Goal: Complete application form

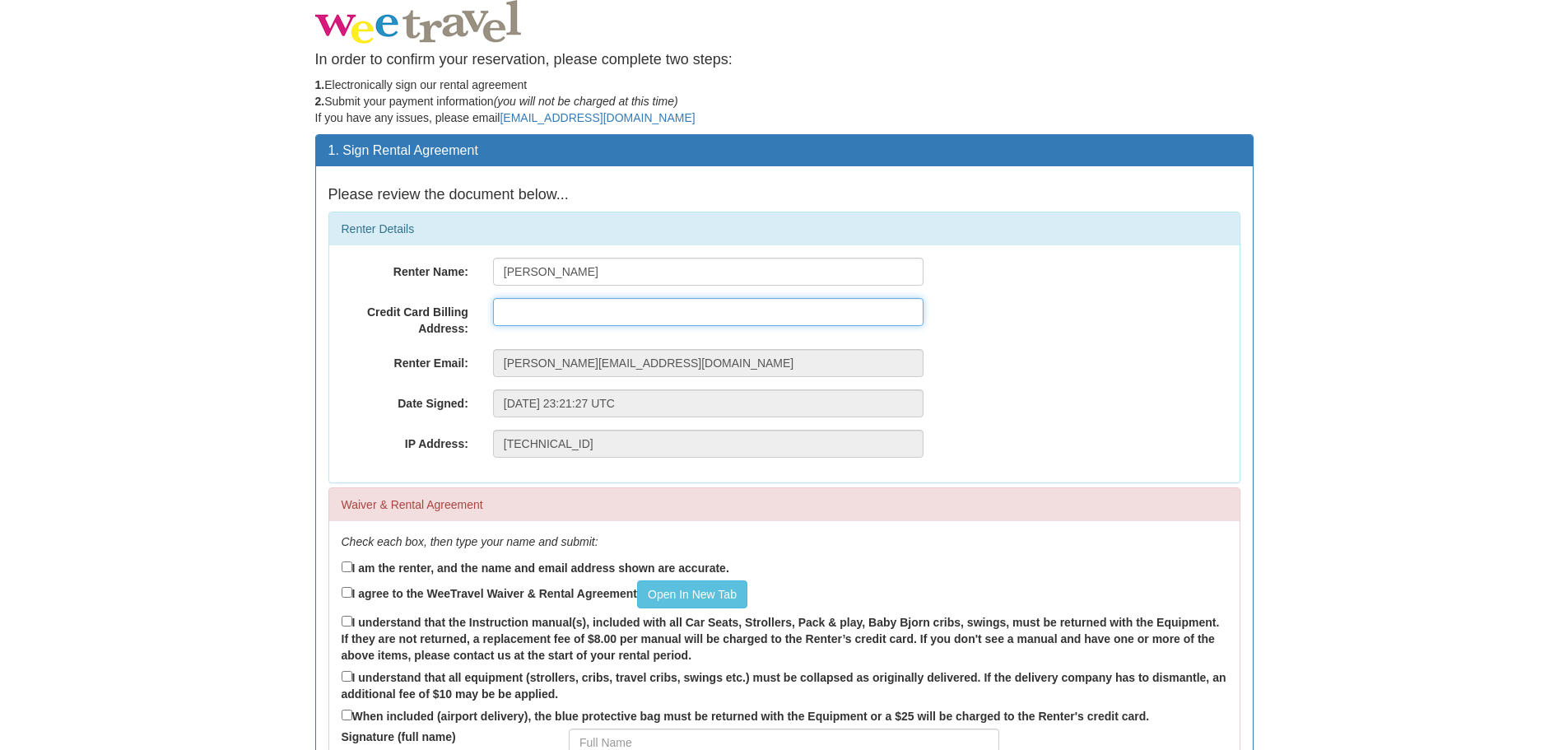
click at [544, 316] on input "text" at bounding box center [708, 312] width 430 height 28
type input "45 Pine AVenue"
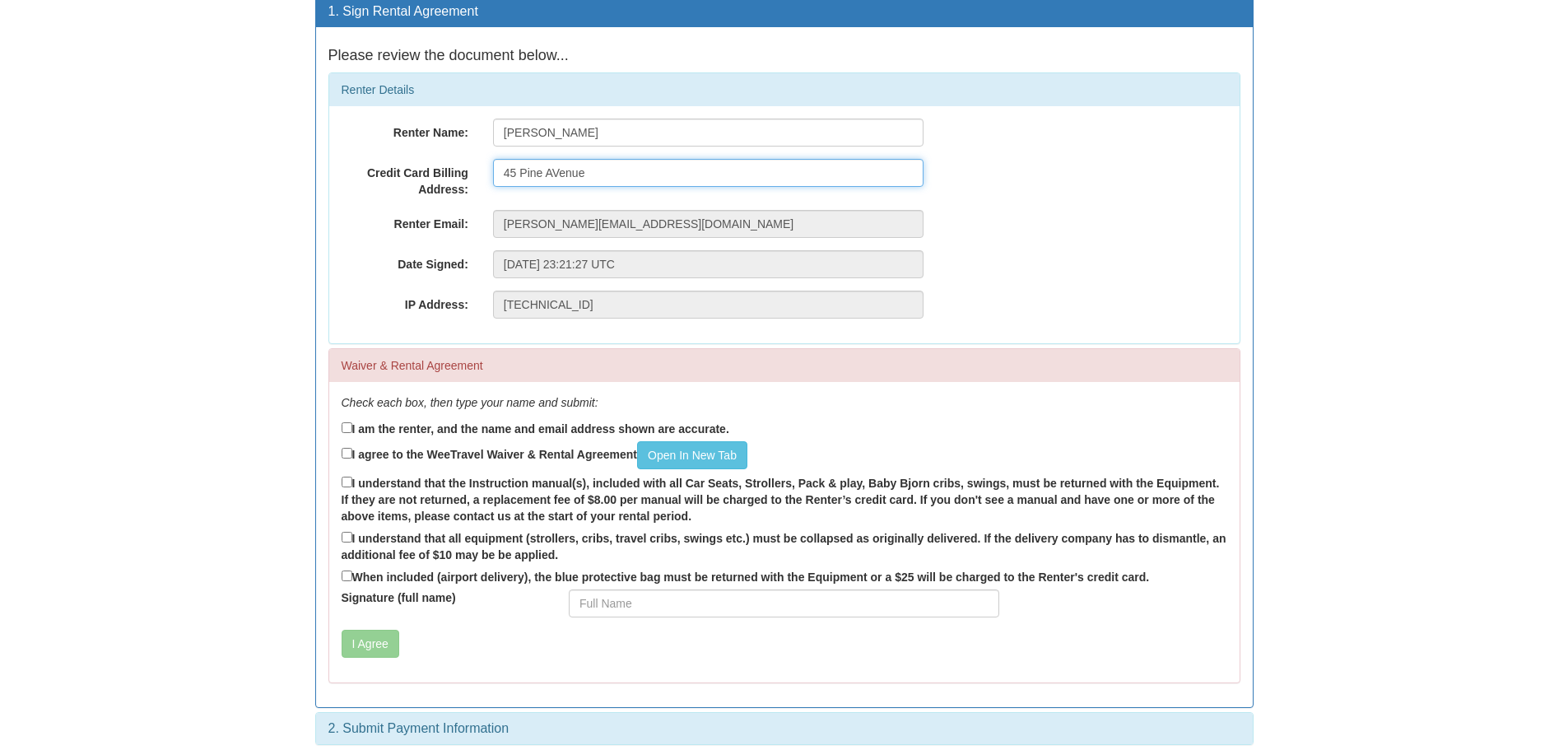
scroll to position [151, 0]
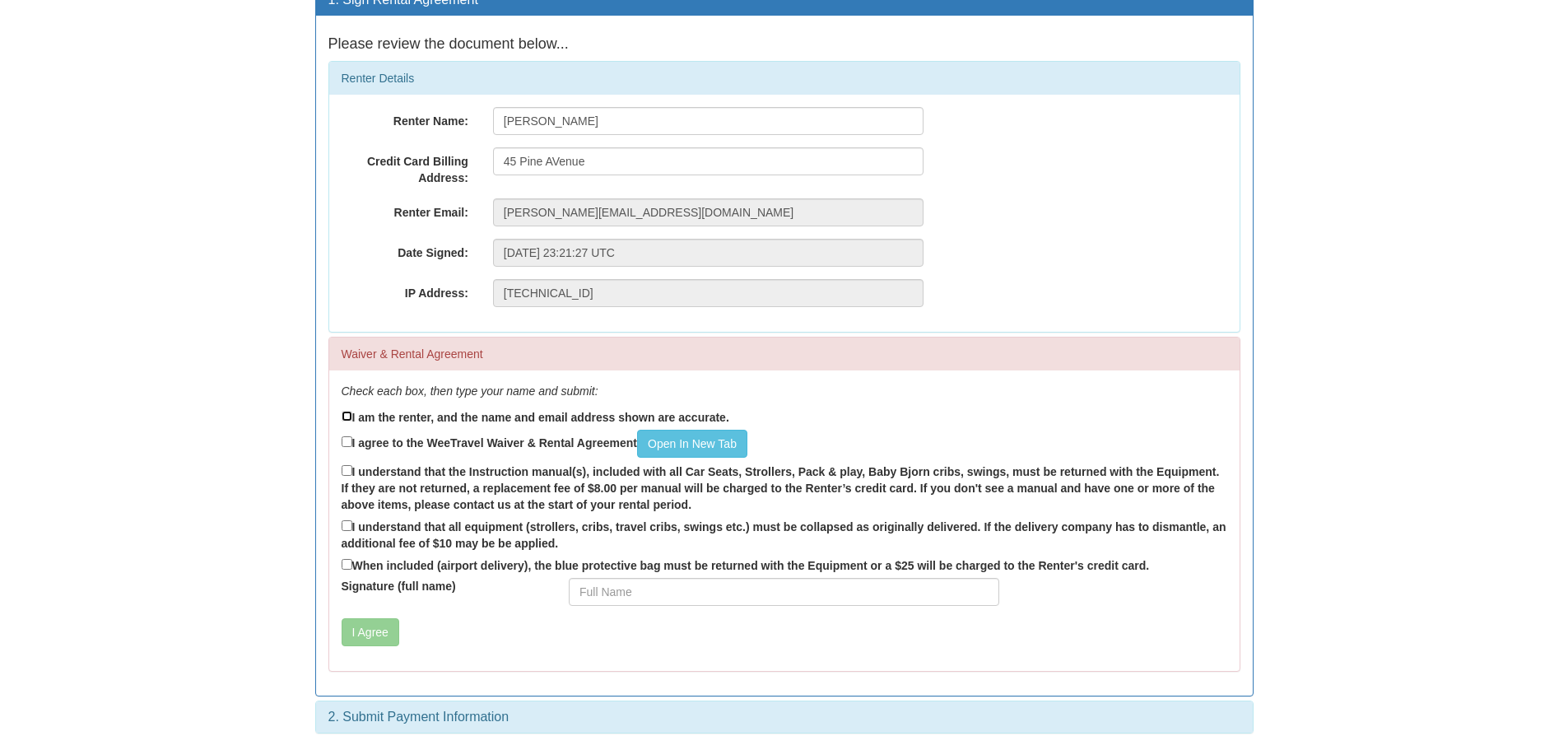
click at [351, 416] on input "I am the renter, and the name and email address shown are accurate." at bounding box center [347, 417] width 11 height 11
checkbox input "true"
click at [348, 443] on input "I agree to the WeeTravel Waiver & Rental Agreement Open In New Tab" at bounding box center [347, 442] width 11 height 11
checkbox input "true"
click at [346, 472] on input "I understand that the Instruction manual(s), included with all Car Seats, Strol…" at bounding box center [347, 471] width 11 height 11
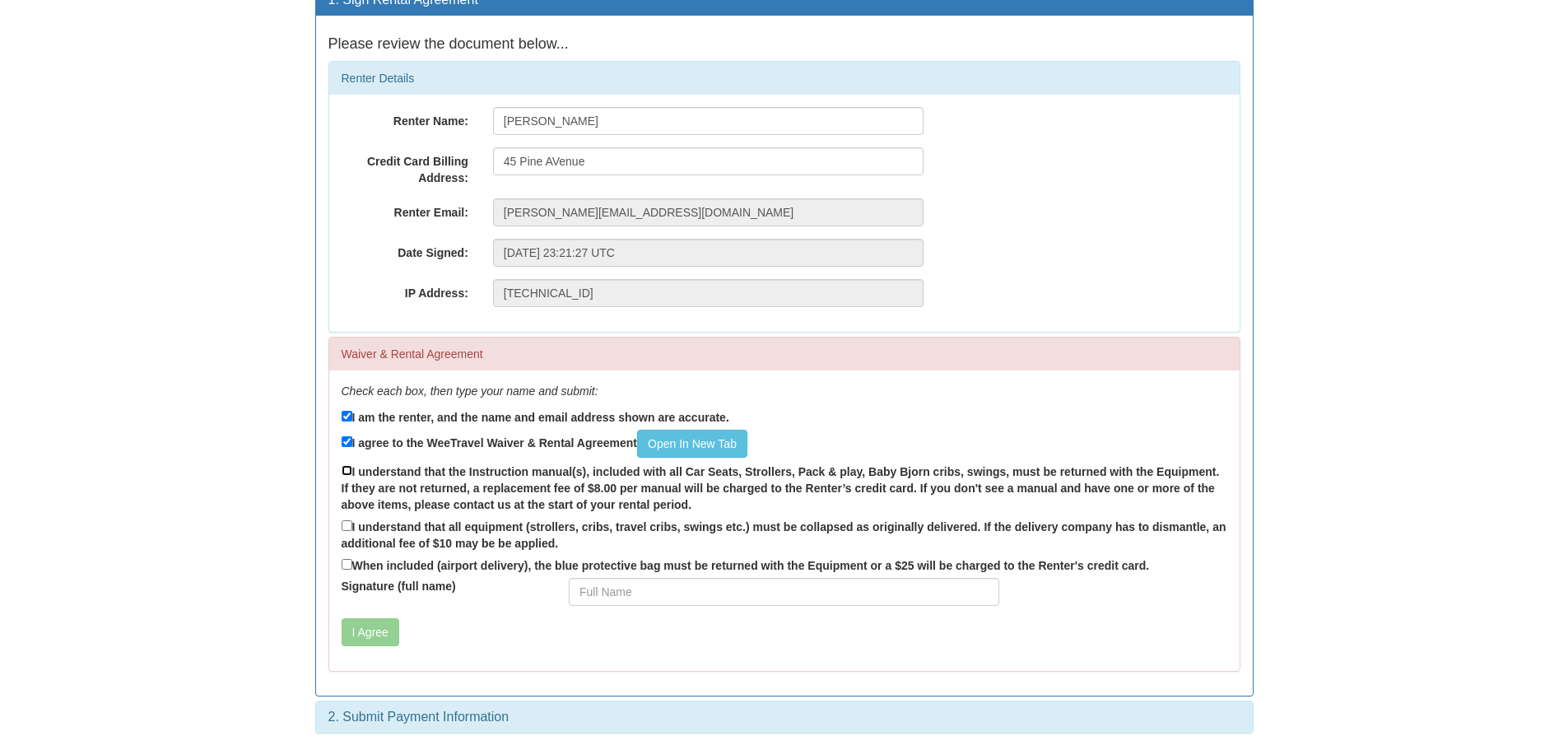
checkbox input "true"
click at [345, 527] on input "I understand that all equipment (strollers, cribs, travel cribs, swings etc.) m…" at bounding box center [347, 526] width 11 height 11
checkbox input "true"
click at [347, 568] on input "When included (airport delivery), the blue protective bag must be returned with…" at bounding box center [347, 565] width 11 height 11
checkbox input "true"
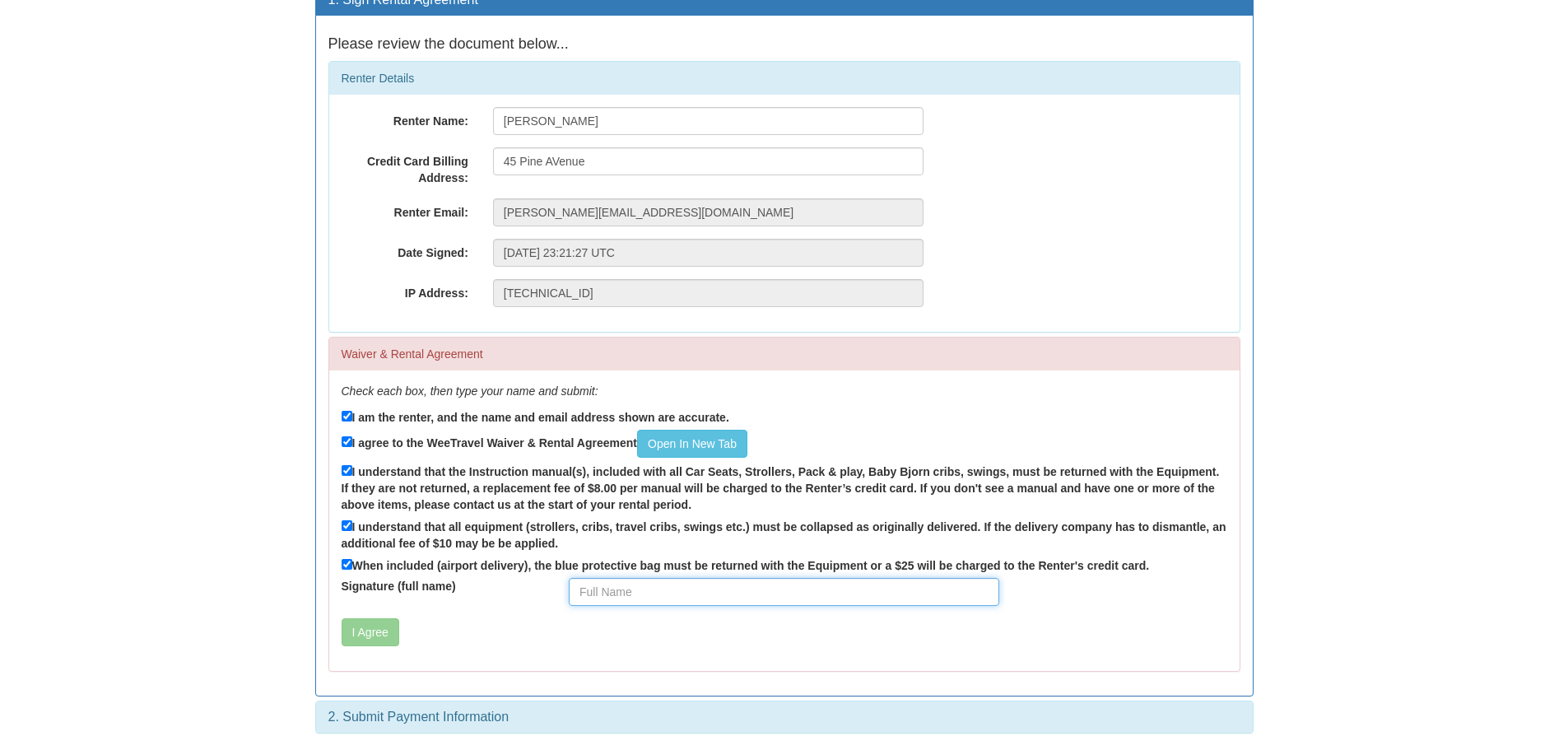
click at [632, 594] on input "Signature (full name)" at bounding box center [784, 592] width 430 height 28
type input "MLHassall"
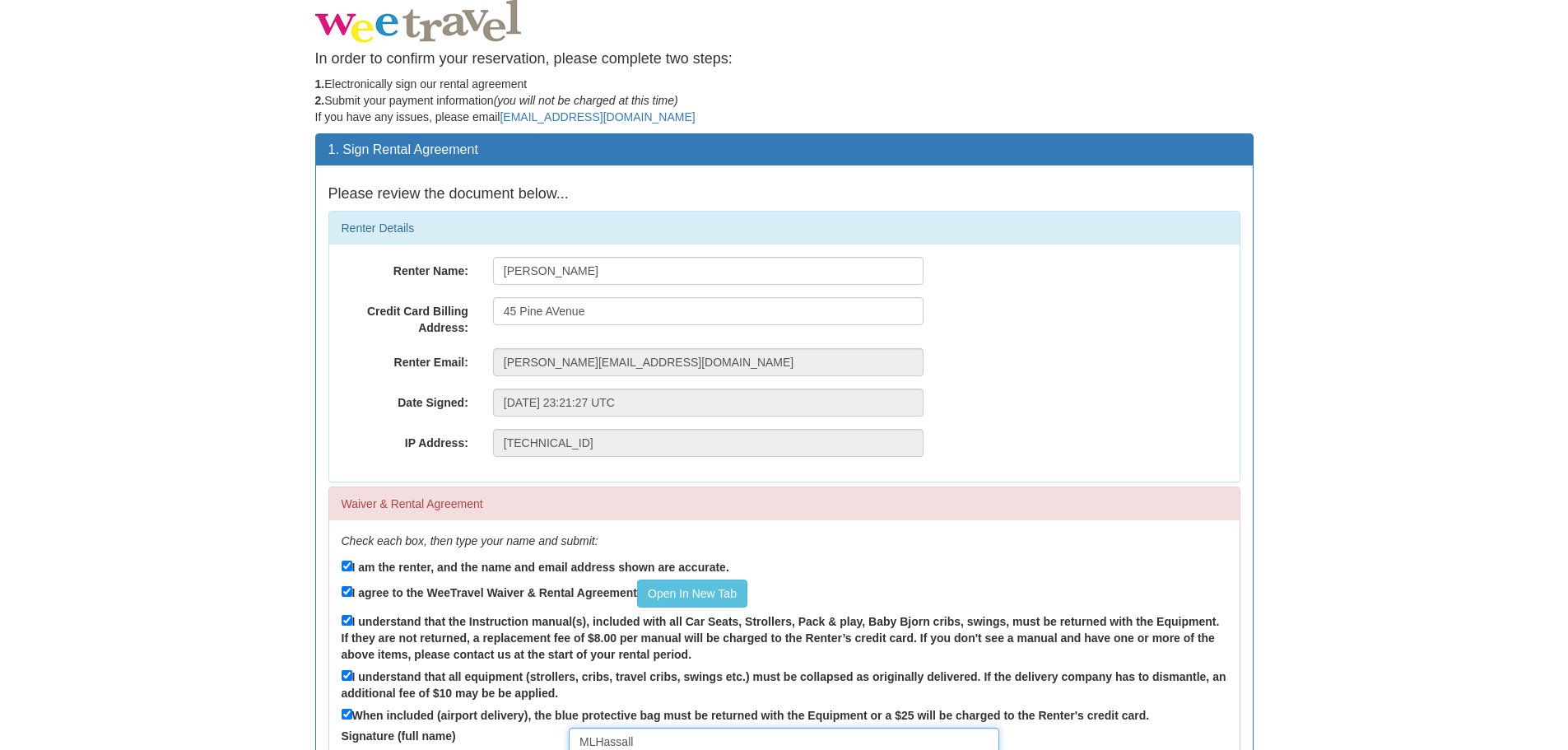
scroll to position [0, 0]
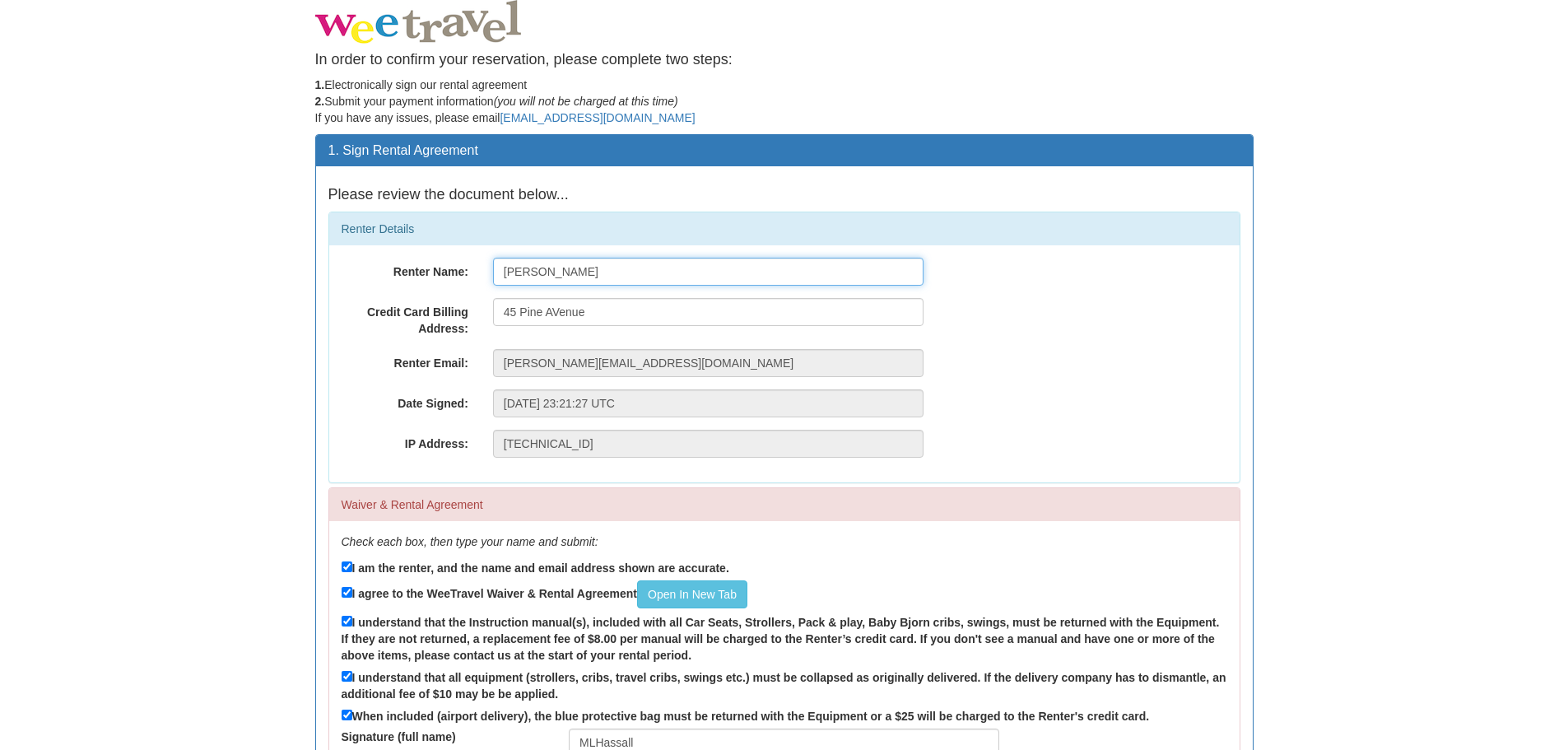
drag, startPoint x: 625, startPoint y: 272, endPoint x: 431, endPoint y: 272, distance: 194.0
click at [431, 272] on div "Renter Name: Melissa Hassall" at bounding box center [785, 271] width 911 height 28
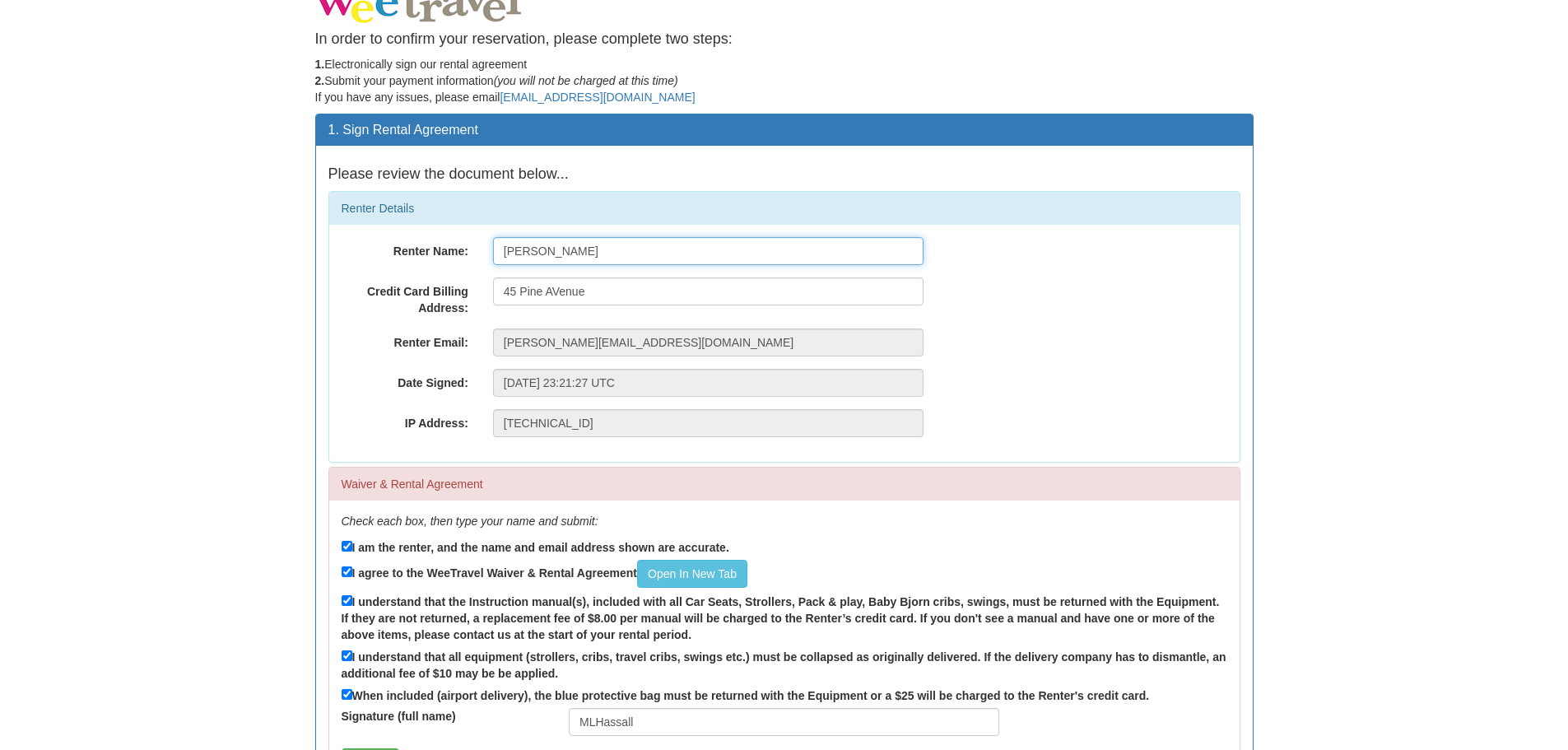
scroll to position [151, 0]
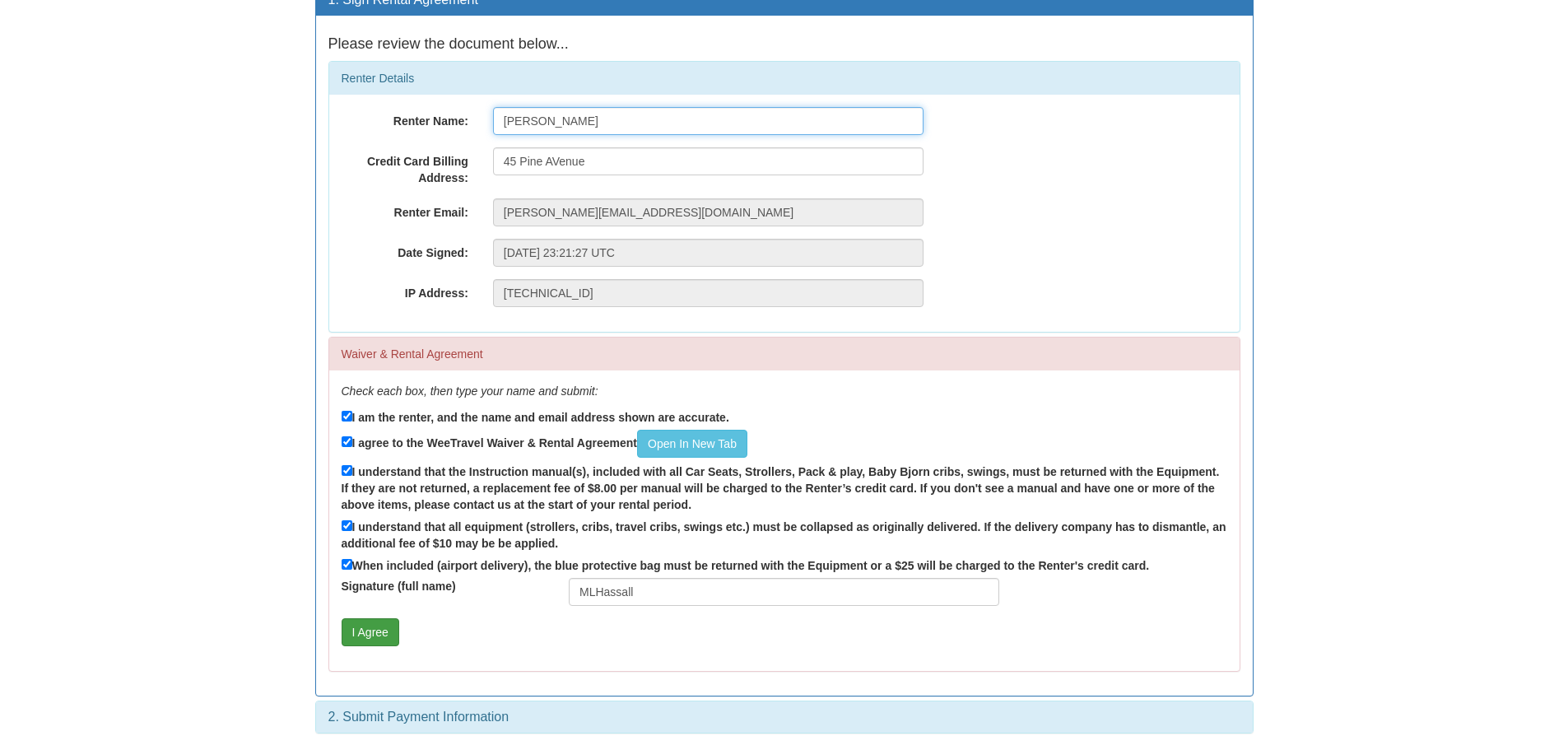
type input "Jessica Johnson"
click at [372, 631] on button "I Agree" at bounding box center [370, 632] width 57 height 28
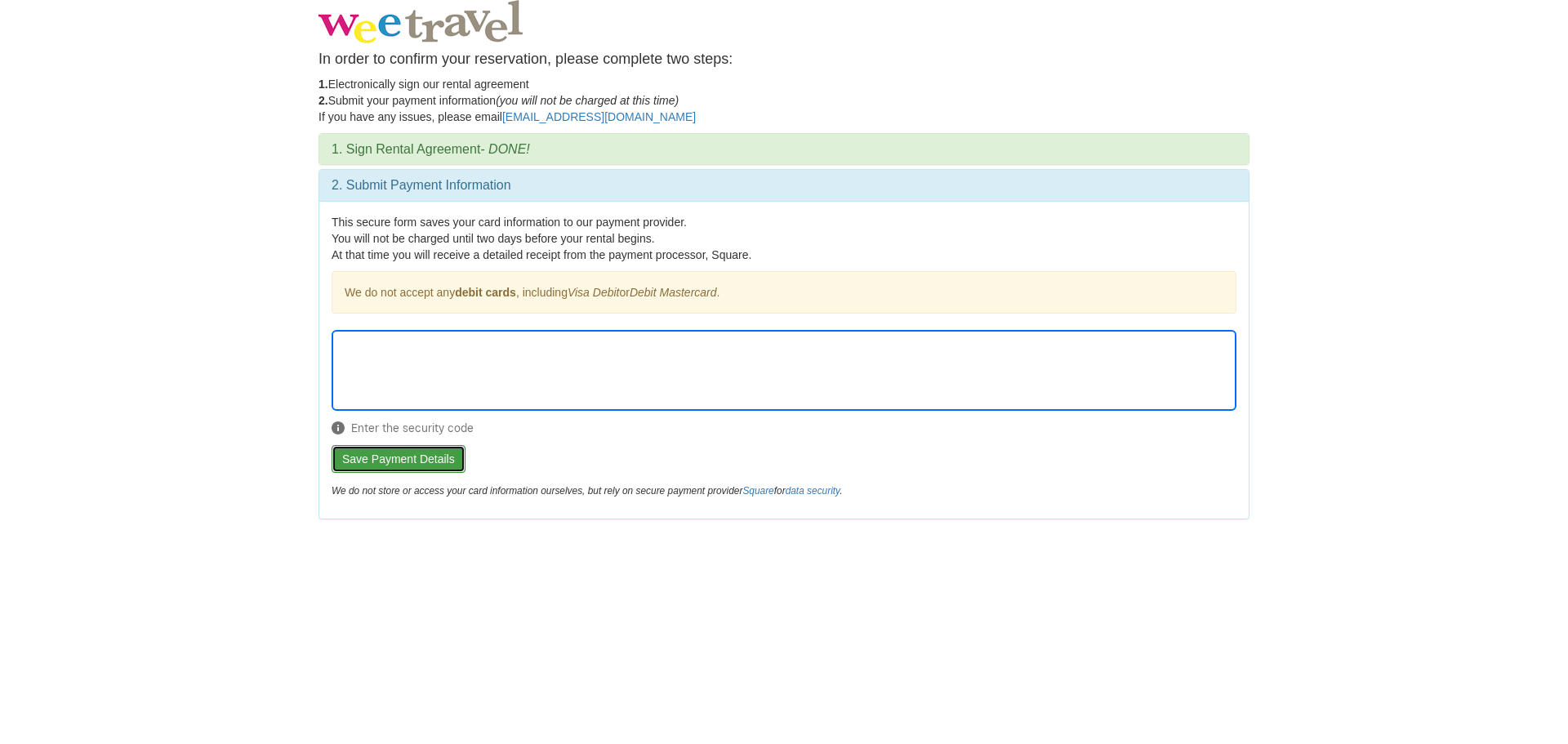
click at [406, 465] on button "Save Payment Details" at bounding box center [398, 459] width 134 height 28
